Goal: Communication & Community: Ask a question

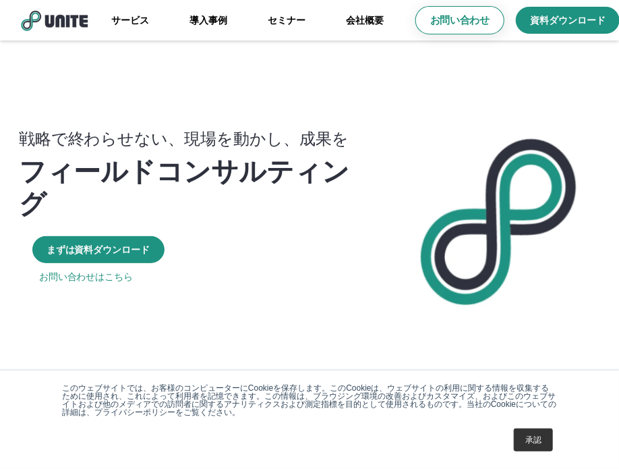
click at [454, 19] on p "お問い合わせ" at bounding box center [459, 20] width 59 height 14
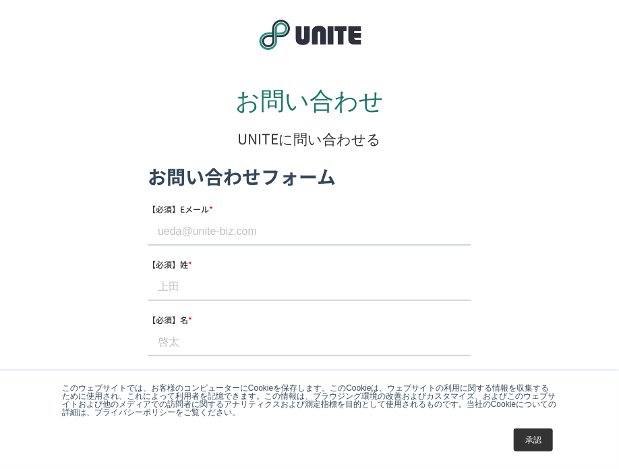
click at [251, 237] on input "【必須】Eメール *" at bounding box center [309, 231] width 324 height 27
type input "hpdekirukun_hayami@utill.co.jp"
type input "早見"
type input "あかね"
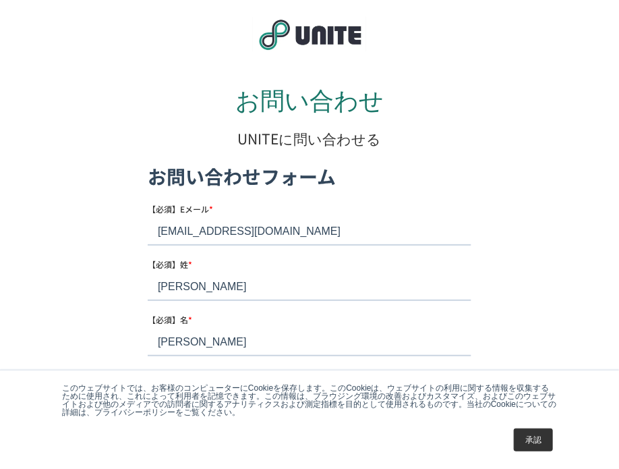
type input "株式会社できるくん"
type input "+81367782998"
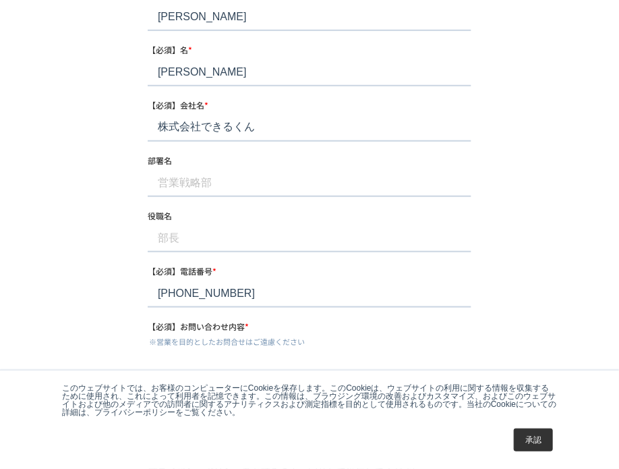
scroll to position [279, 0]
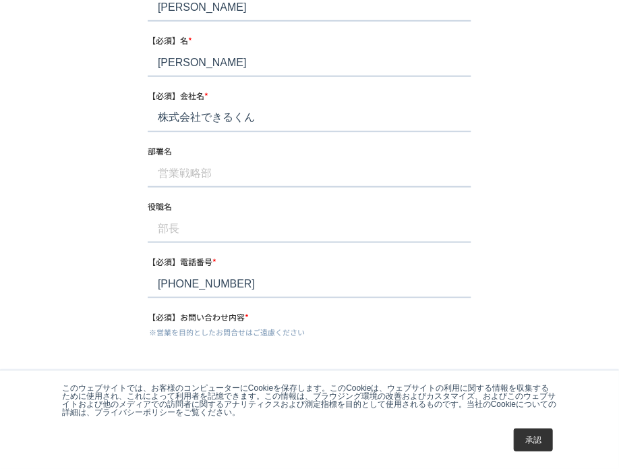
click at [270, 176] on input "部署名" at bounding box center [309, 173] width 324 height 27
click at [198, 175] on input "部署名" at bounding box center [309, 173] width 324 height 27
paste input "営業部"
type input "営業部"
click at [185, 222] on input "役職名" at bounding box center [309, 229] width 324 height 27
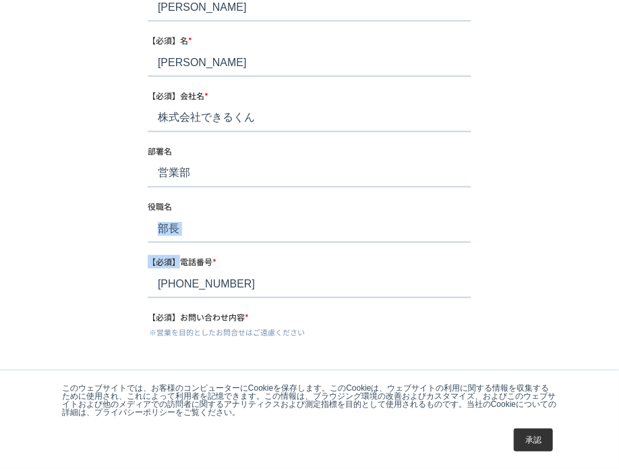
drag, startPoint x: 181, startPoint y: 243, endPoint x: 193, endPoint y: 233, distance: 15.8
click at [193, 233] on form "お問い合わせフォーム 【必須】Eメール * hpdekirukun_hayami@utill.co.jp 【必須】姓 * 早見 【必須】名 * あかね 【必須…" at bounding box center [309, 275] width 324 height 785
click at [193, 233] on input "役職名" at bounding box center [309, 229] width 324 height 27
paste input "サービス責任者"
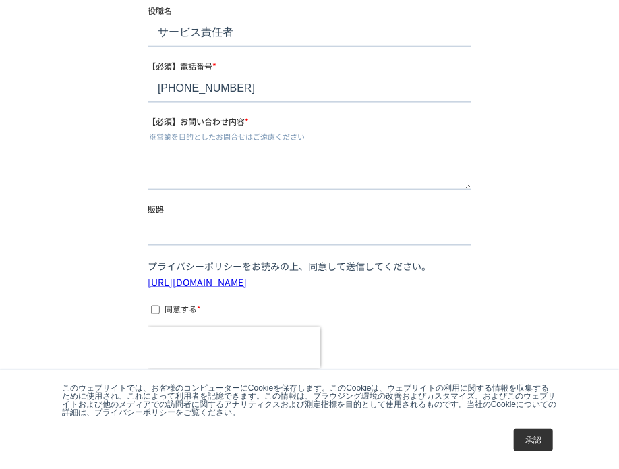
scroll to position [476, 0]
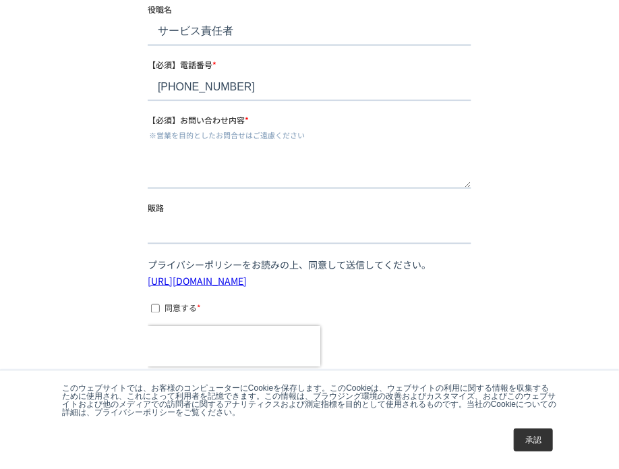
type input "サービス責任者"
click at [244, 167] on textarea "【必須】お問い合わせ内容 *" at bounding box center [309, 166] width 324 height 44
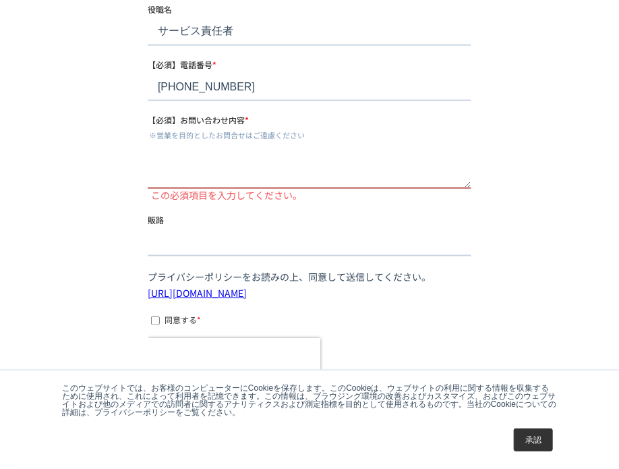
click at [202, 178] on textarea "【必須】お問い合わせ内容 *" at bounding box center [309, 166] width 324 height 44
paste textarea ""ご担当者様 突然のご連絡を失礼いたします。 株式会社できるくんの早見と申します。 弊社では格安でホームページサービスを提供しております。 近年、お客様より以…"
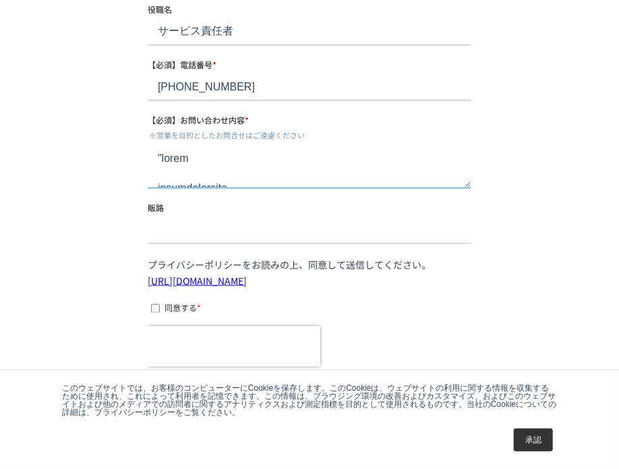
scroll to position [1238, 0]
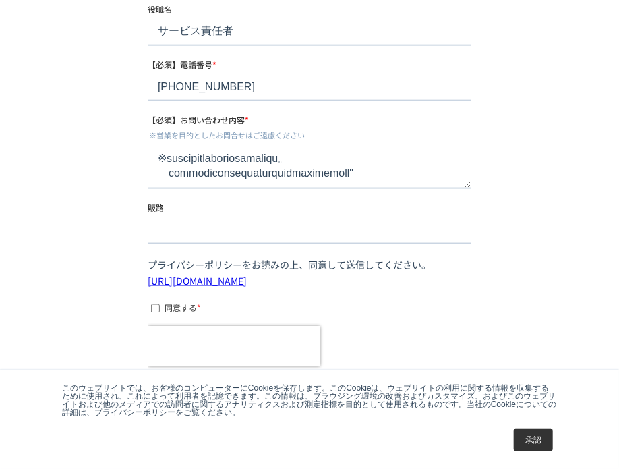
click at [202, 224] on input "販路" at bounding box center [309, 230] width 324 height 27
click at [317, 142] on div "【必須】お問い合わせ内容 * ※営業を目的としたお問合せはご遠慮ください" at bounding box center [309, 151] width 324 height 76
click at [299, 177] on textarea "【必須】お問い合わせ内容 *" at bounding box center [309, 166] width 324 height 44
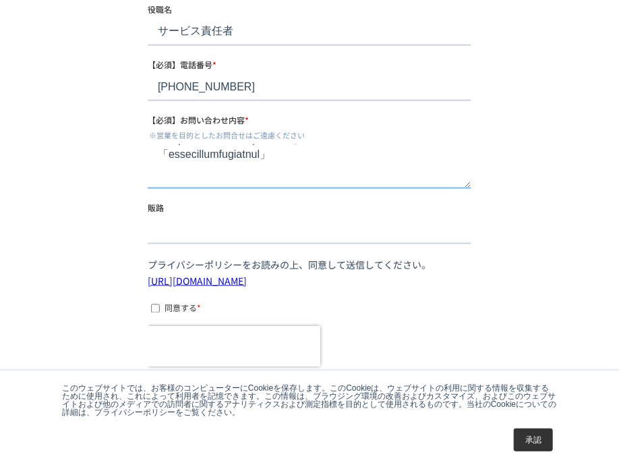
scroll to position [0, 0]
click at [166, 158] on textarea "【必須】お問い合わせ内容 *" at bounding box center [309, 166] width 324 height 44
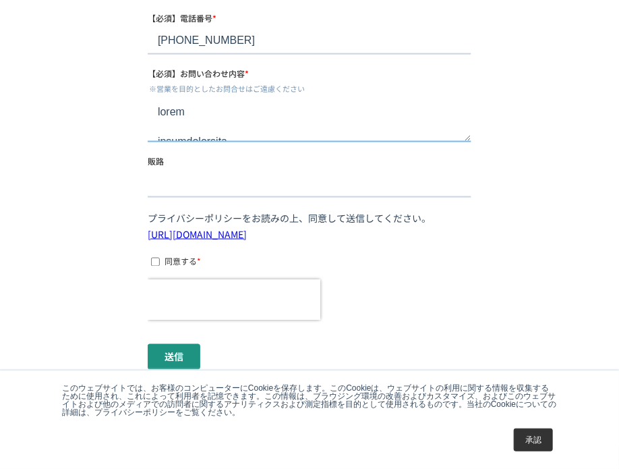
scroll to position [531, 0]
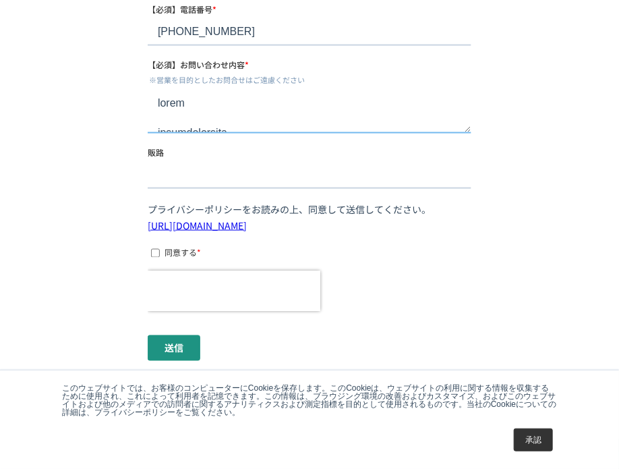
type textarea "ご担当者様 突然のご連絡を失礼いたします。 株式会社できるくんの早見と申します。 弊社では格安でホームページサービスを提供しております。 近年、お客様より以下…"
click at [156, 249] on input "同意する *" at bounding box center [154, 253] width 9 height 9
checkbox input "true"
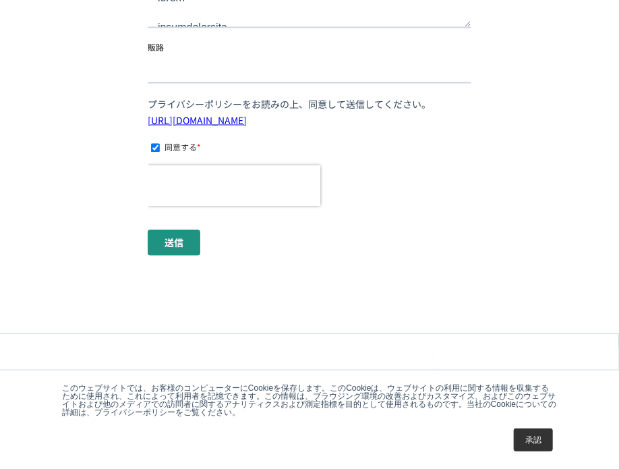
click at [169, 242] on input "送信" at bounding box center [173, 244] width 53 height 26
